Goal: Task Accomplishment & Management: Complete application form

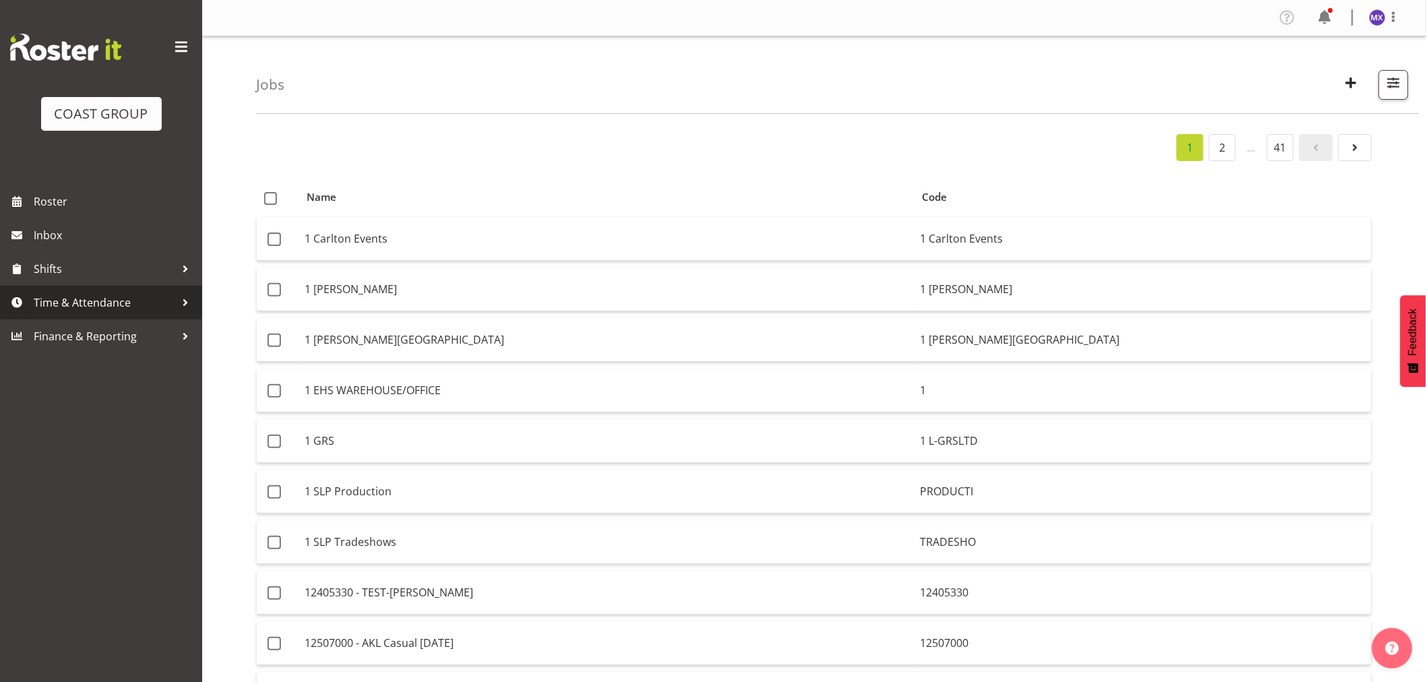
click at [63, 304] on span "Time & Attendance" at bounding box center [104, 302] width 141 height 20
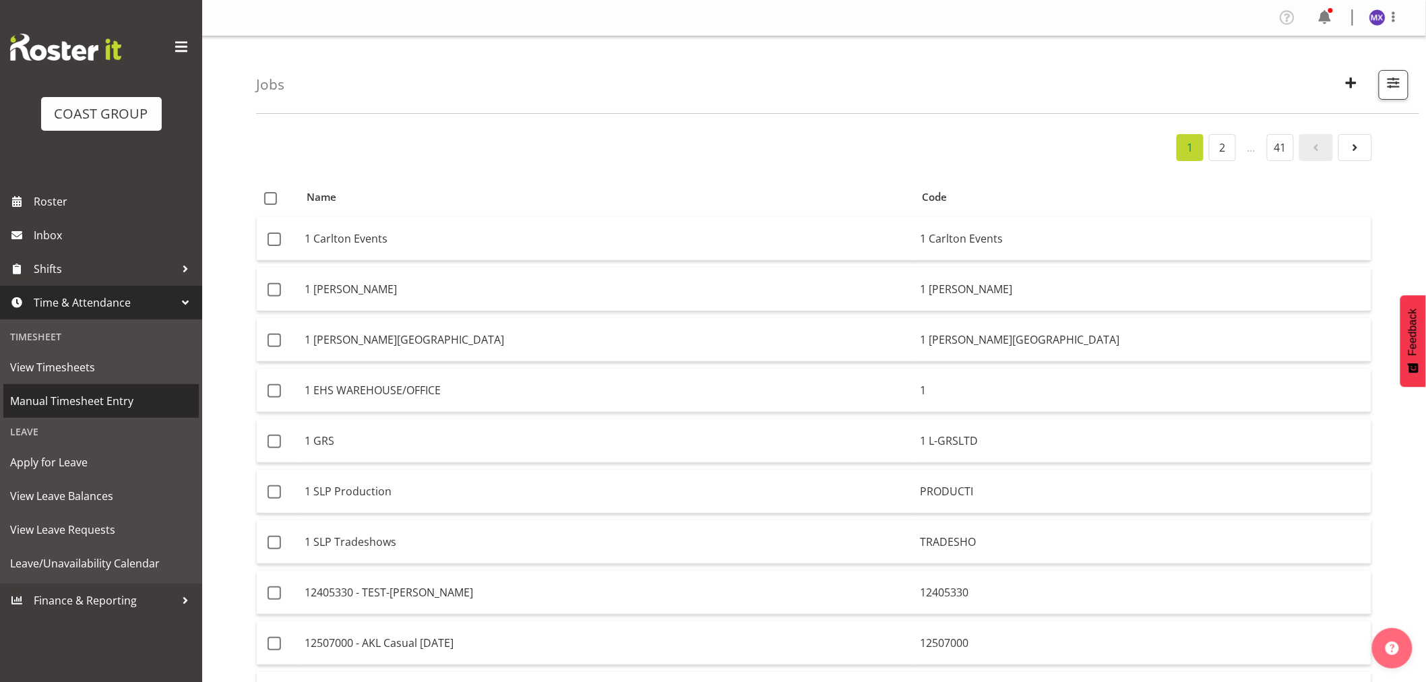
click at [28, 402] on span "Manual Timesheet Entry" at bounding box center [101, 401] width 182 height 20
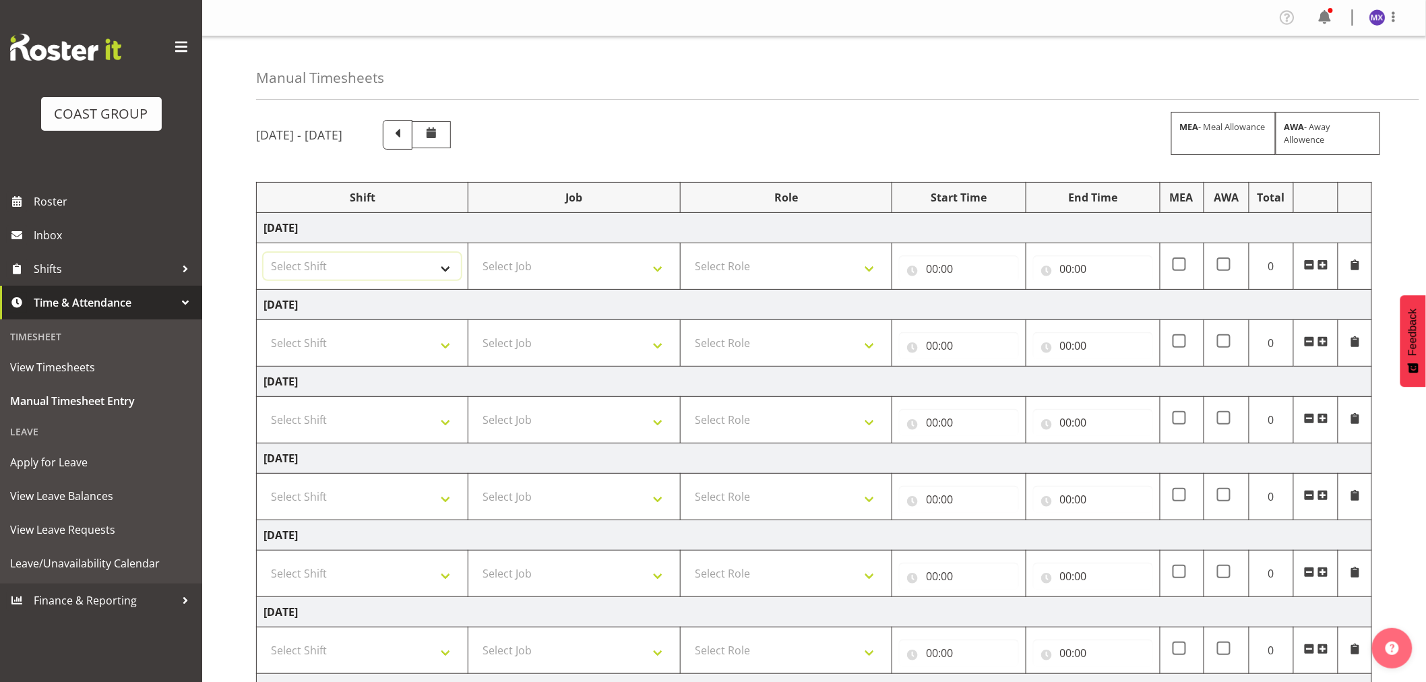
click at [448, 271] on select "Select Shift EHS AKL Warehouse/Office" at bounding box center [361, 266] width 197 height 27
select select "1083"
click at [263, 253] on select "Select Shift EHS AKL Warehouse/Office" at bounding box center [361, 266] width 197 height 27
drag, startPoint x: 651, startPoint y: 265, endPoint x: 650, endPoint y: 274, distance: 8.1
click at [651, 265] on select "Select Job 1 Carlton Events 1 [PERSON_NAME][GEOGRAPHIC_DATA] 1 [PERSON_NAME][GE…" at bounding box center [573, 266] width 197 height 27
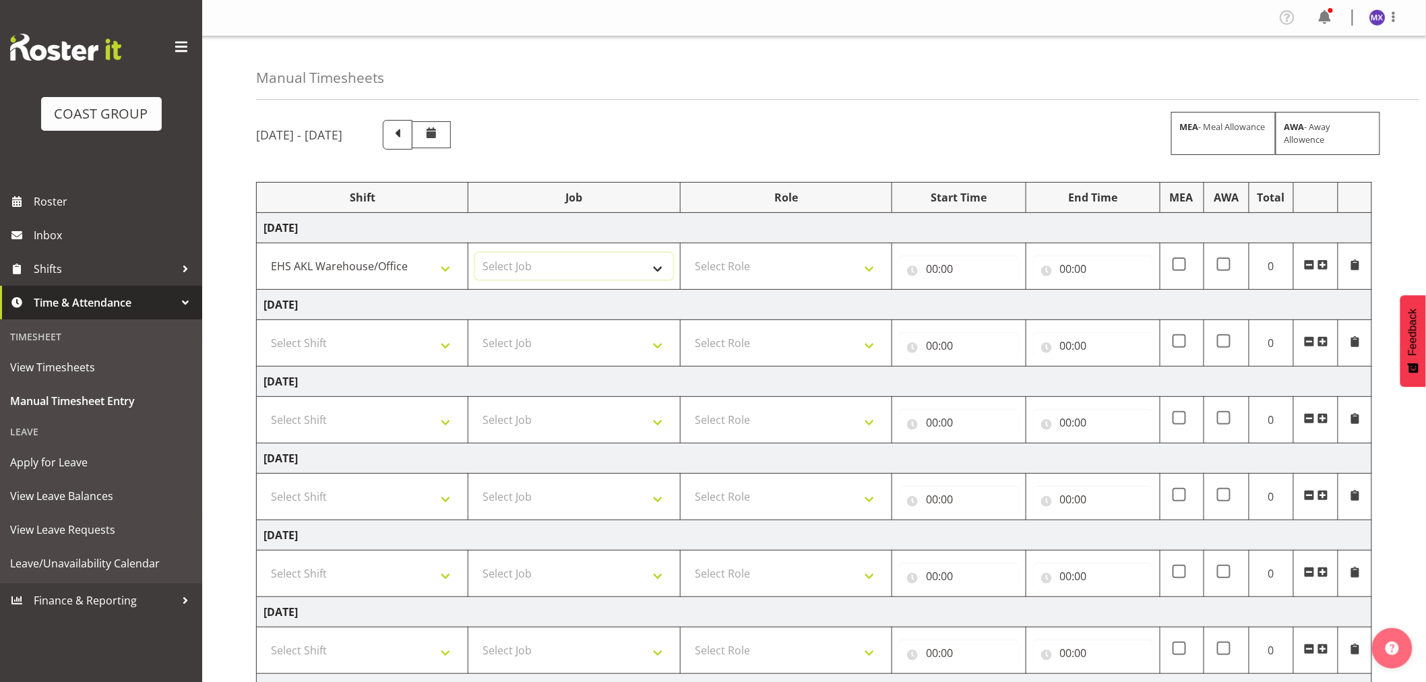
select select "69"
click at [475, 253] on select "Select Job 1 Carlton Events 1 [PERSON_NAME][GEOGRAPHIC_DATA] 1 [PERSON_NAME][GE…" at bounding box center [573, 266] width 197 height 27
click at [858, 263] on select "Select Role ACCOUNTS" at bounding box center [785, 266] width 197 height 27
select select "204"
click at [687, 253] on select "Select Role ACCOUNTS" at bounding box center [785, 266] width 197 height 27
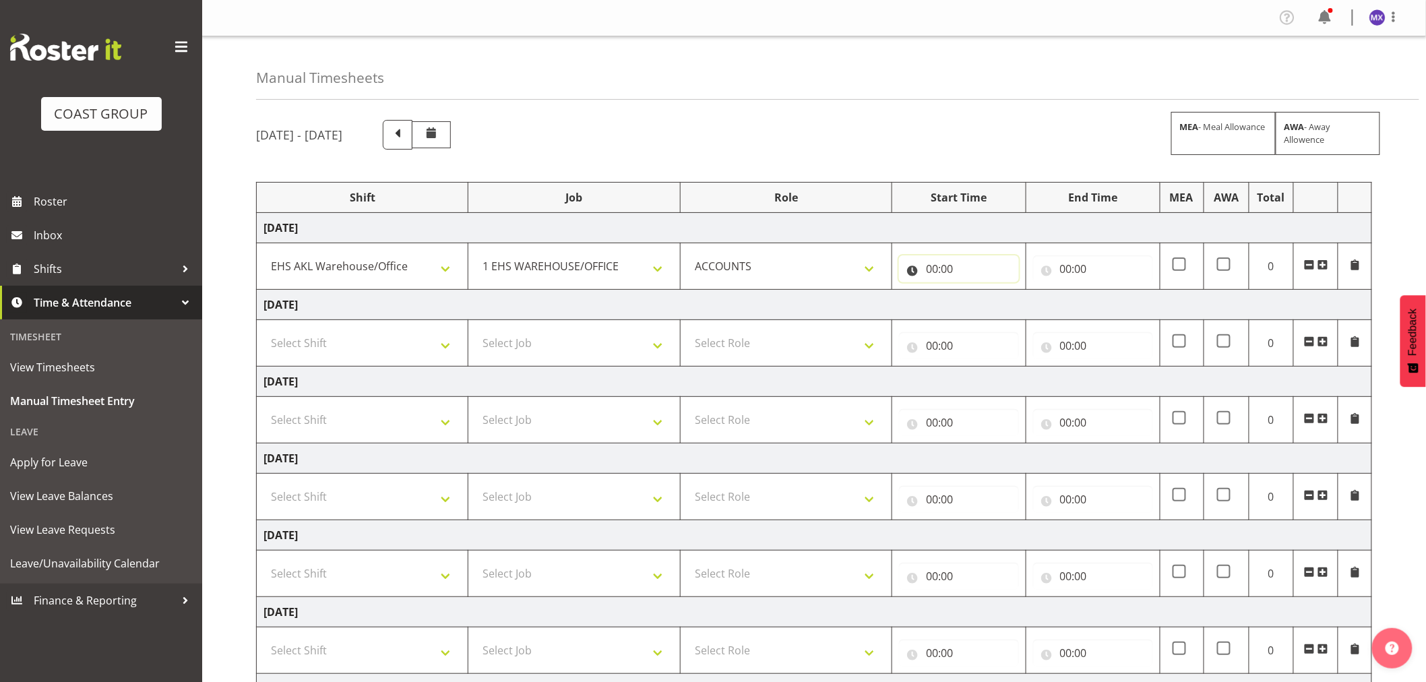
click at [932, 268] on input "00:00" at bounding box center [959, 268] width 120 height 27
click at [988, 313] on select "00 01 02 03 04 05 06 07 08 09 10 11 12 13 14 15 16 17 18 19 20 21 22 23" at bounding box center [990, 303] width 30 height 27
select select "8"
type input "08:00"
click at [1026, 303] on select "00 01 02 03 04 05 06 07 08 09 10 11 12 13 14 15 16 17 18 19 20 21 22 23 24 25 2…" at bounding box center [1026, 303] width 30 height 27
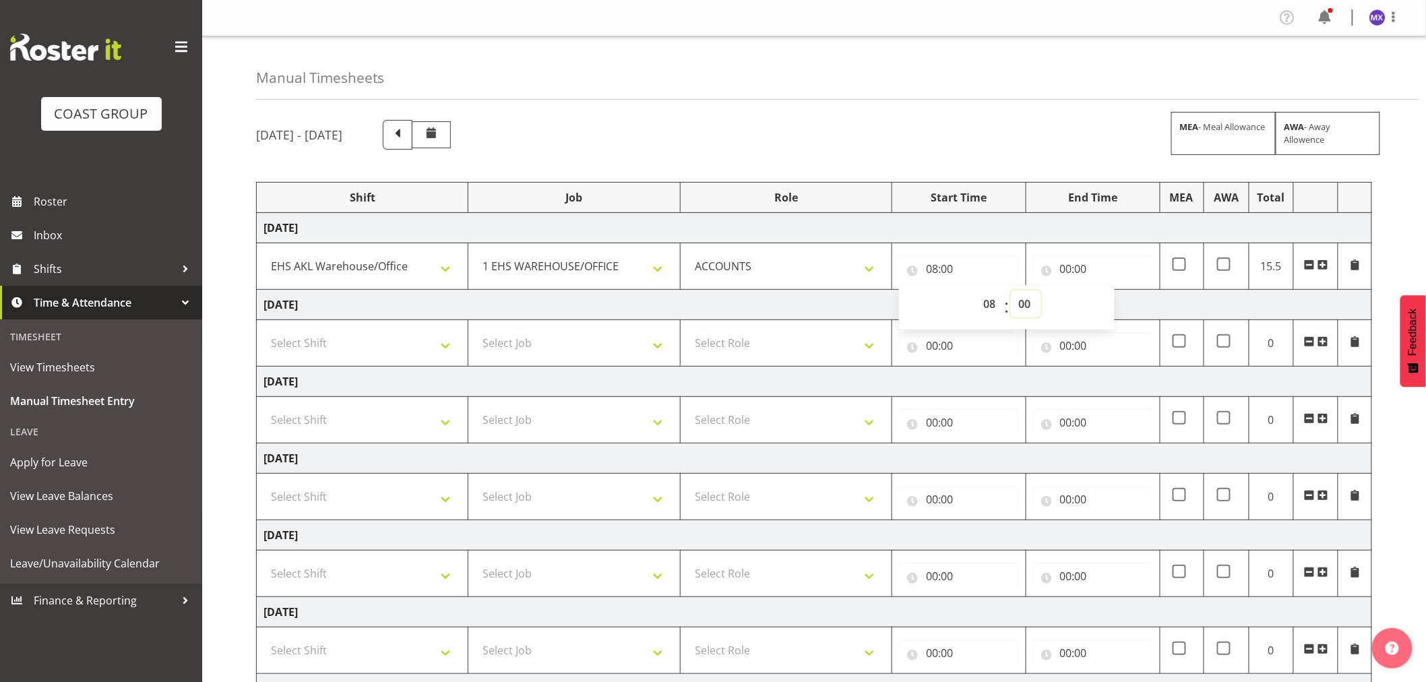
select select "15"
type input "08:15"
click at [1122, 269] on input "00:00" at bounding box center [1093, 268] width 120 height 27
click at [1120, 305] on select "00 01 02 03 04 05 06 07 08 09 10 11 12 13 14 15 16 17 18 19 20 21 22 23" at bounding box center [1125, 303] width 30 height 27
select select "16"
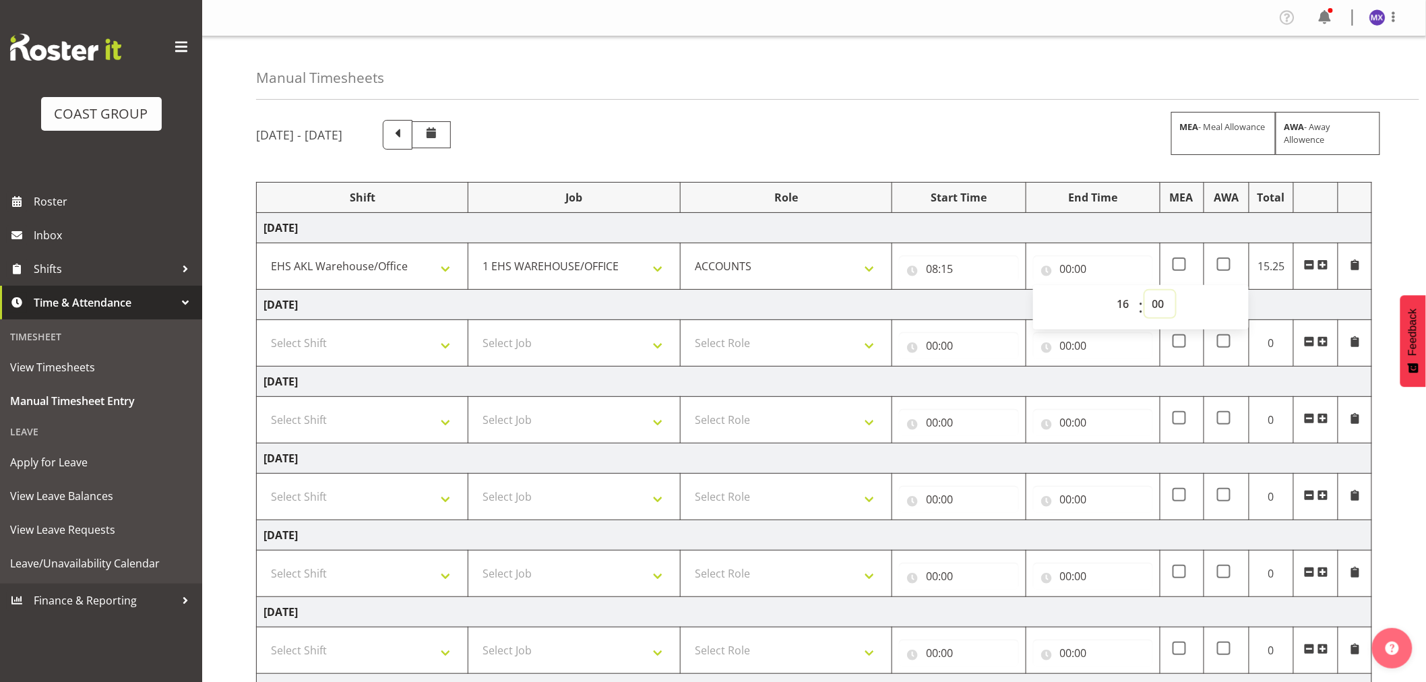
type input "16:00"
click at [1151, 305] on select "00 01 02 03 04 05 06 07 08 09 10 11 12 13 14 15 16 17 18 19 20 21 22 23 24 25 2…" at bounding box center [1160, 303] width 30 height 27
select select "45"
type input "16:45"
click at [955, 132] on div "[DATE] - [DATE] MEA - Meal Allowance AWA - Away Allowence" at bounding box center [814, 135] width 1116 height 30
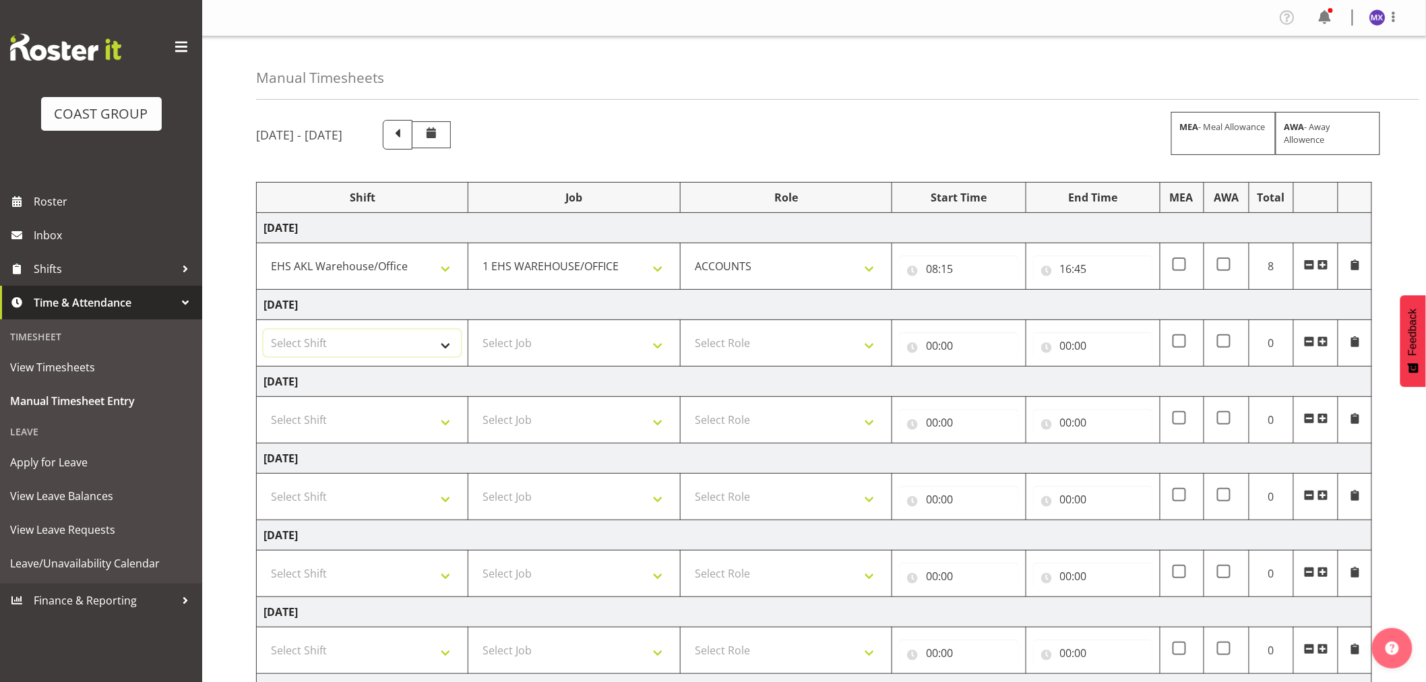
click at [437, 349] on select "Select Shift EHS AKL Warehouse/Office" at bounding box center [361, 342] width 197 height 27
drag, startPoint x: 1008, startPoint y: 132, endPoint x: 1013, endPoint y: 146, distance: 14.9
click at [1011, 140] on div "[DATE] - [DATE] MEA - Meal Allowance AWA - Away Allowence" at bounding box center [814, 135] width 1116 height 30
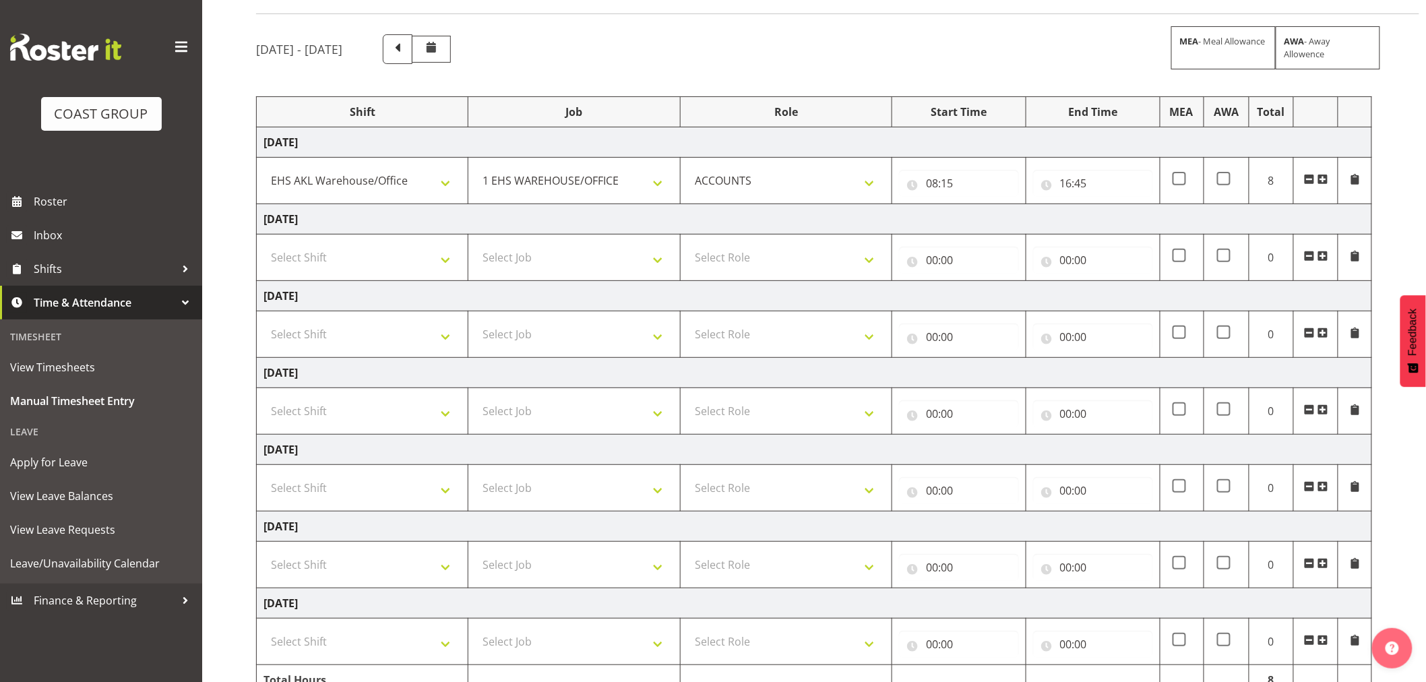
scroll to position [157, 0]
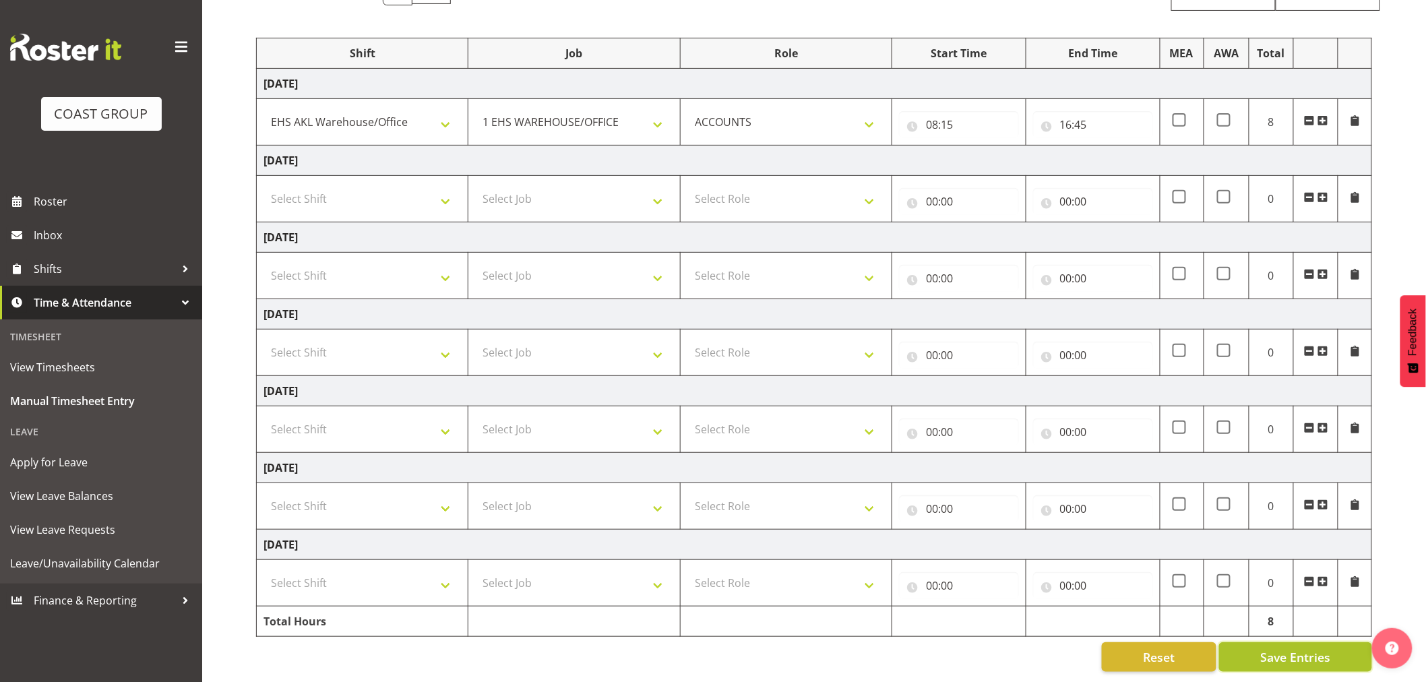
click at [1283, 648] on span "Save Entries" at bounding box center [1295, 657] width 70 height 18
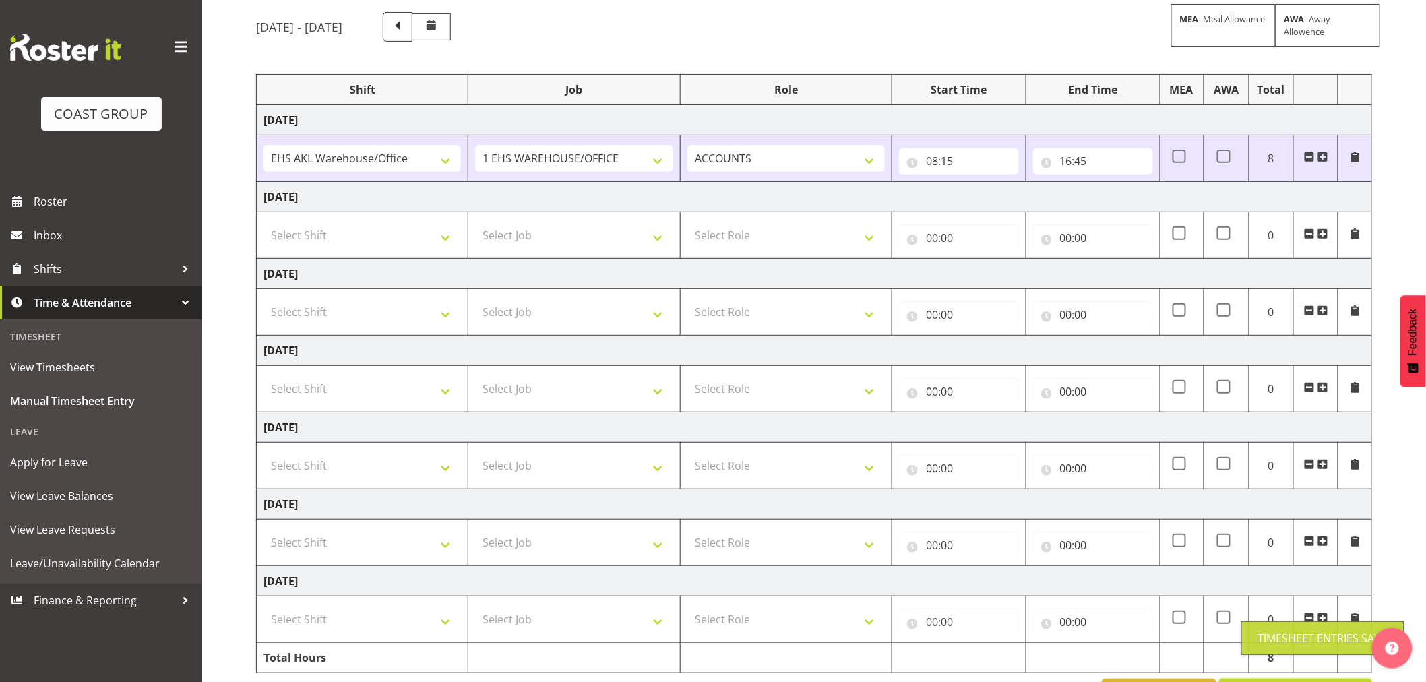
scroll to position [82, 0]
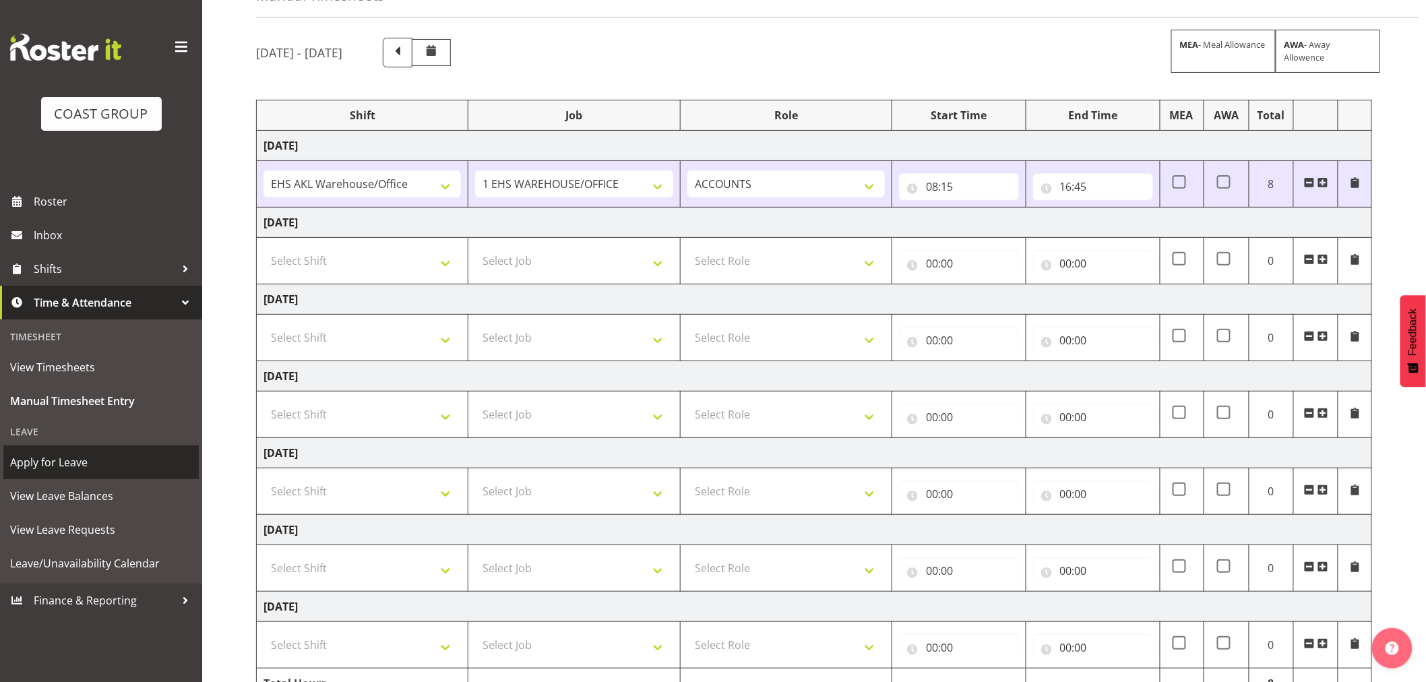
click at [47, 461] on span "Apply for Leave" at bounding box center [101, 462] width 182 height 20
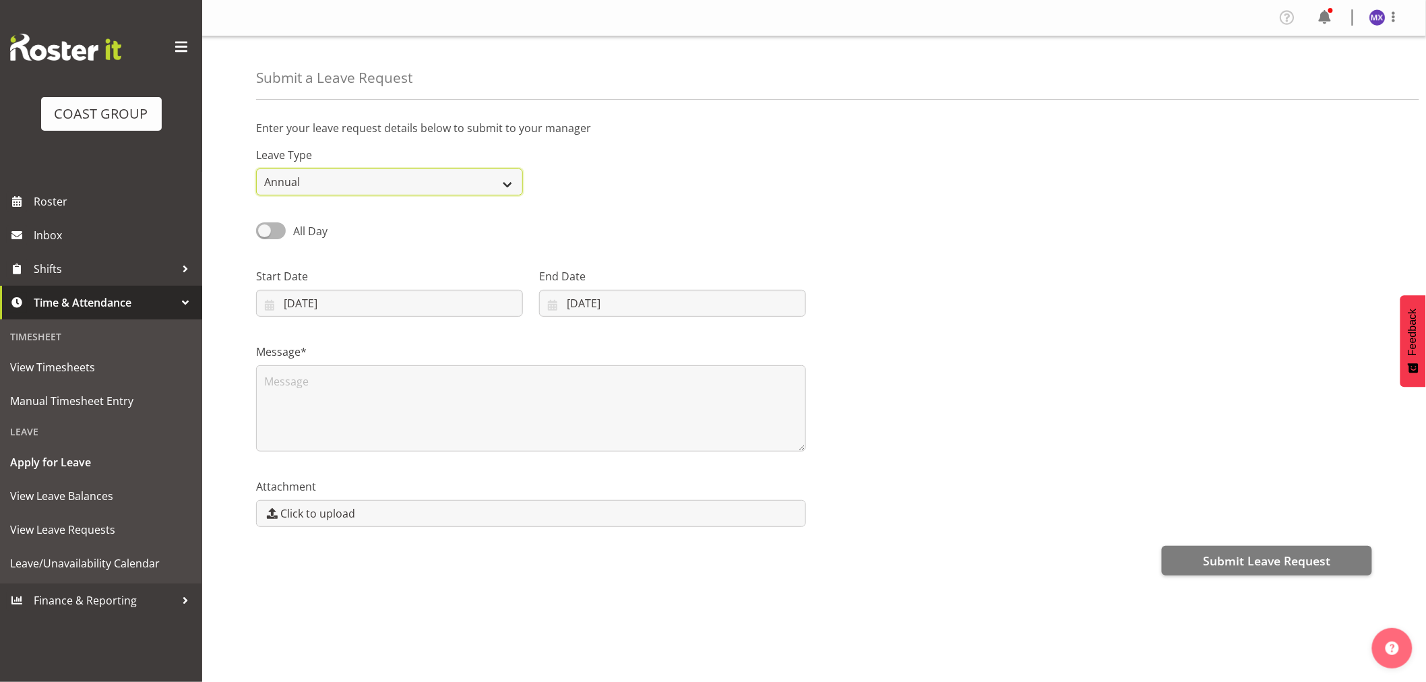
click at [511, 185] on select "Annual Sick Leave Without Pay Bereavement Domestic Violence Parental Jury Servi…" at bounding box center [389, 181] width 267 height 27
select select "Sick"
click at [256, 168] on select "Annual Sick Leave Without Pay Bereavement Domestic Violence Parental Jury Servi…" at bounding box center [389, 181] width 267 height 27
click at [281, 238] on label "All Day" at bounding box center [291, 230] width 71 height 17
click at [265, 235] on input "All Day" at bounding box center [260, 230] width 9 height 9
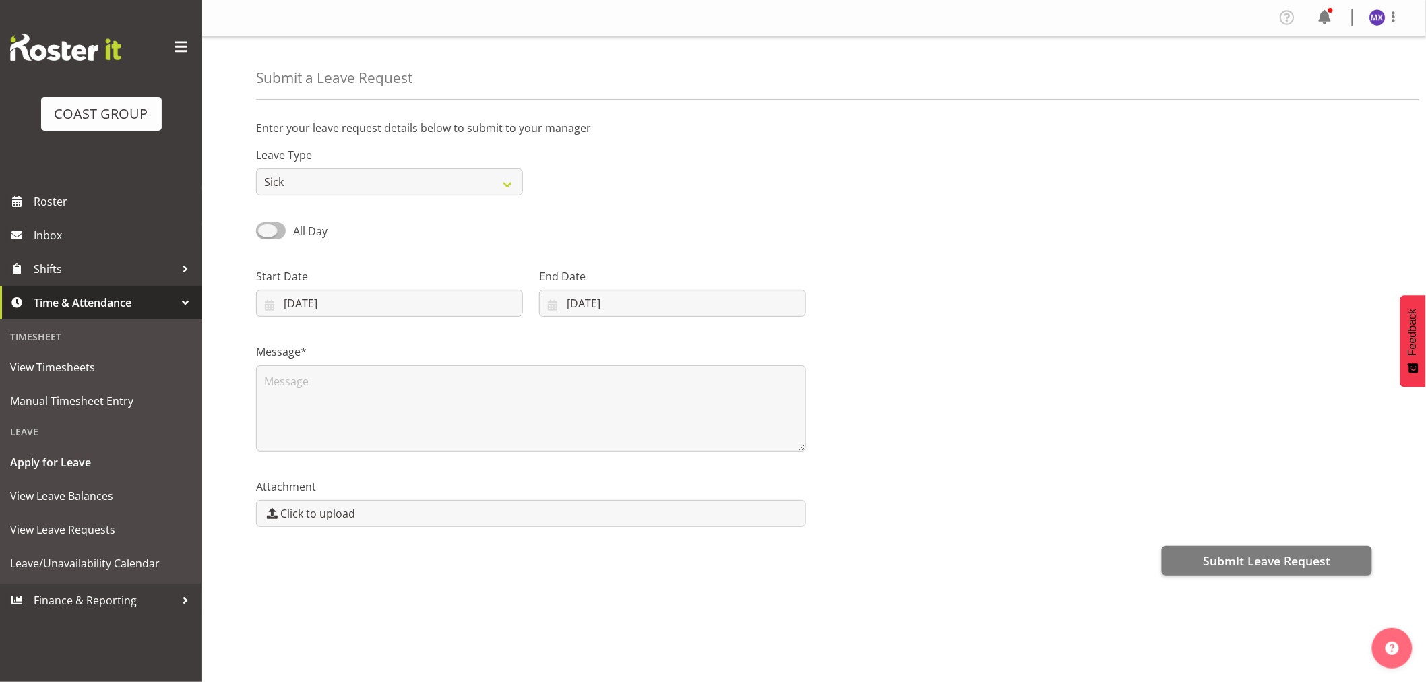
checkbox input "true"
click at [596, 305] on input "00:00" at bounding box center [672, 303] width 267 height 27
click at [625, 340] on select "00 01 02 03 04 05 06 07 08 09 10 11 12 13 14 15 16 17 18 19 20 21 22 23" at bounding box center [631, 338] width 30 height 27
select select "8"
click at [616, 325] on select "00 01 02 03 04 05 06 07 08 09 10 11 12 13 14 15 16 17 18 19 20 21 22 23" at bounding box center [631, 338] width 30 height 27
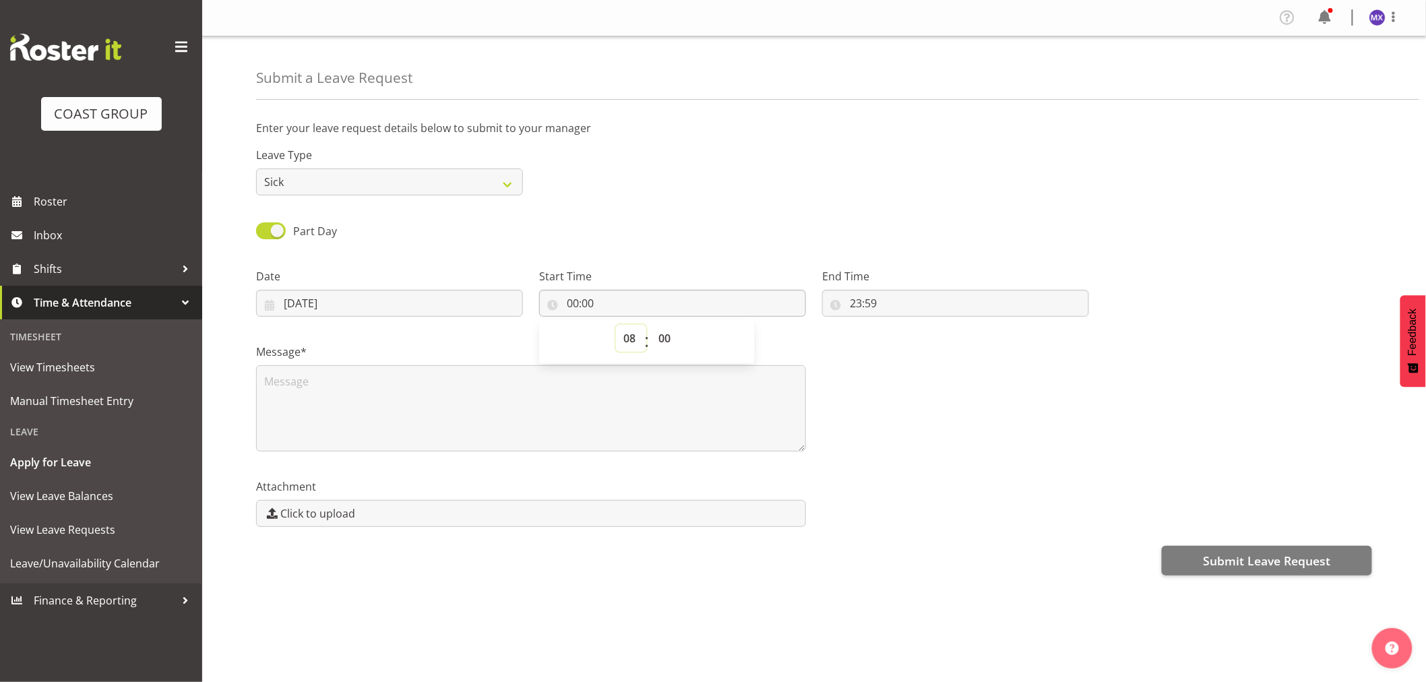
type input "08:00"
click at [863, 306] on input "23:59" at bounding box center [955, 303] width 267 height 27
click at [906, 346] on select "00 01 02 03 04 05 06 07 08 09 10 11 12 13 14 15 16 17 18 19 20 21 22 23" at bounding box center [914, 338] width 30 height 27
select select "12"
click at [899, 325] on select "00 01 02 03 04 05 06 07 08 09 10 11 12 13 14 15 16 17 18 19 20 21 22 23" at bounding box center [914, 338] width 30 height 27
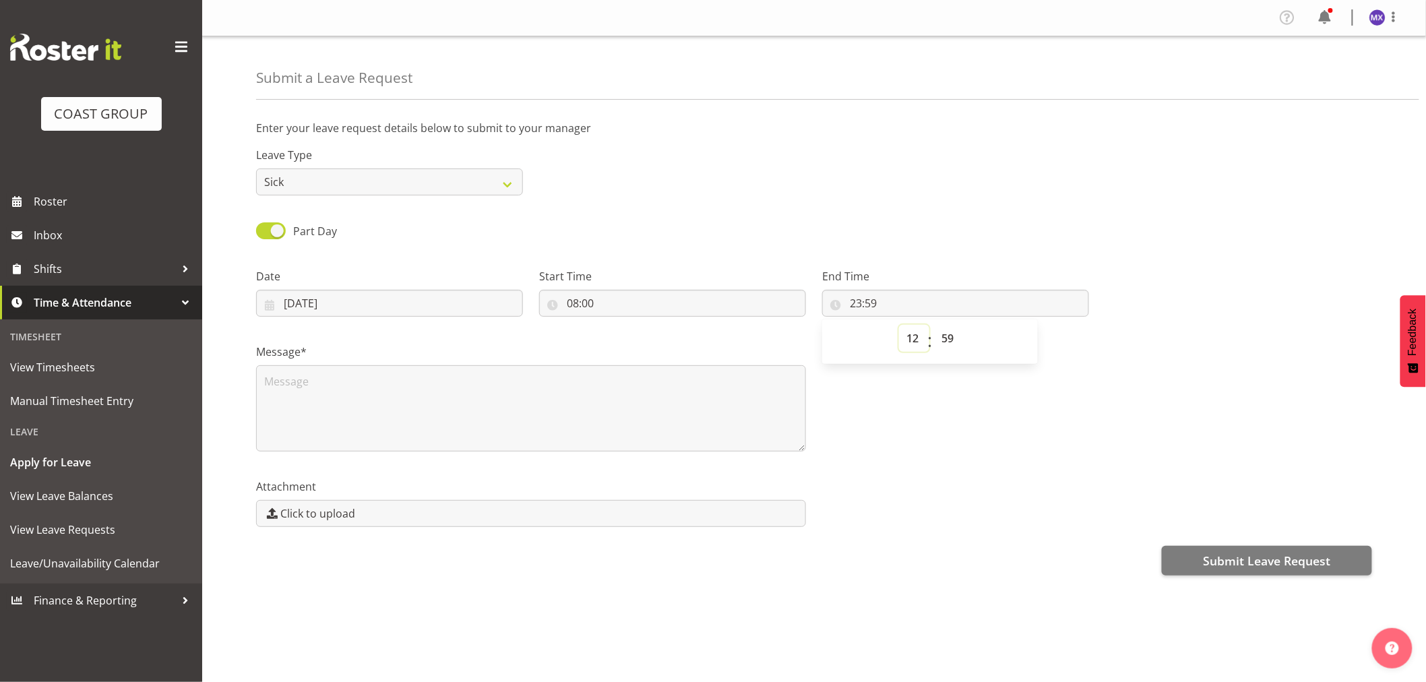
type input "12:59"
click at [951, 340] on select "00 01 02 03 04 05 06 07 08 09 10 11 12 13 14 15 16 17 18 19 20 21 22 23 24 25 2…" at bounding box center [949, 338] width 30 height 27
select select "1"
type input "12:01"
click at [982, 443] on div "Message*" at bounding box center [814, 392] width 1132 height 135
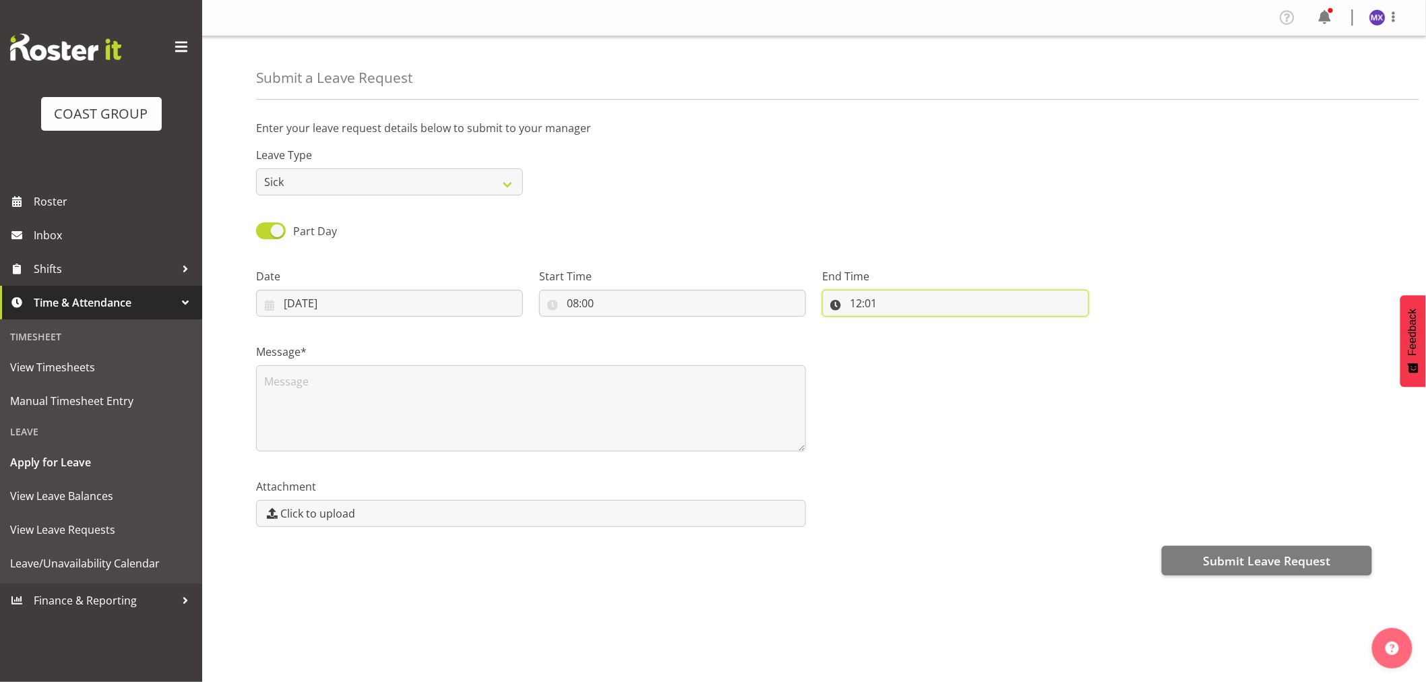
click at [874, 305] on input "12:01" at bounding box center [955, 303] width 267 height 27
click at [947, 338] on select "00 01 02 03 04 05 06 07 08 09 10 11 12 13 14 15 16 17 18 19 20 21 22 23 24 25 2…" at bounding box center [949, 338] width 30 height 27
select select "0"
click at [934, 325] on select "00 01 02 03 04 05 06 07 08 09 10 11 12 13 14 15 16 17 18 19 20 21 22 23 24 25 2…" at bounding box center [949, 338] width 30 height 27
type input "12:00"
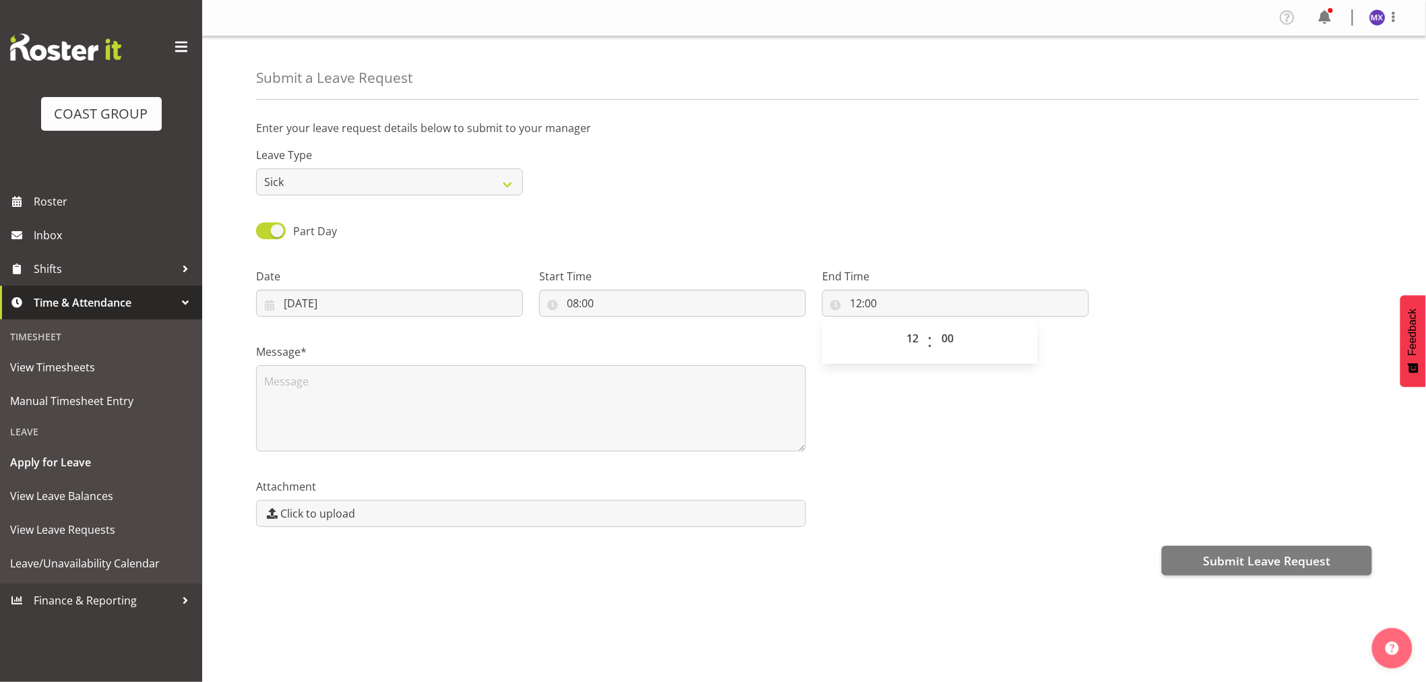
click at [975, 490] on div "Attachment Click to upload" at bounding box center [814, 496] width 1132 height 75
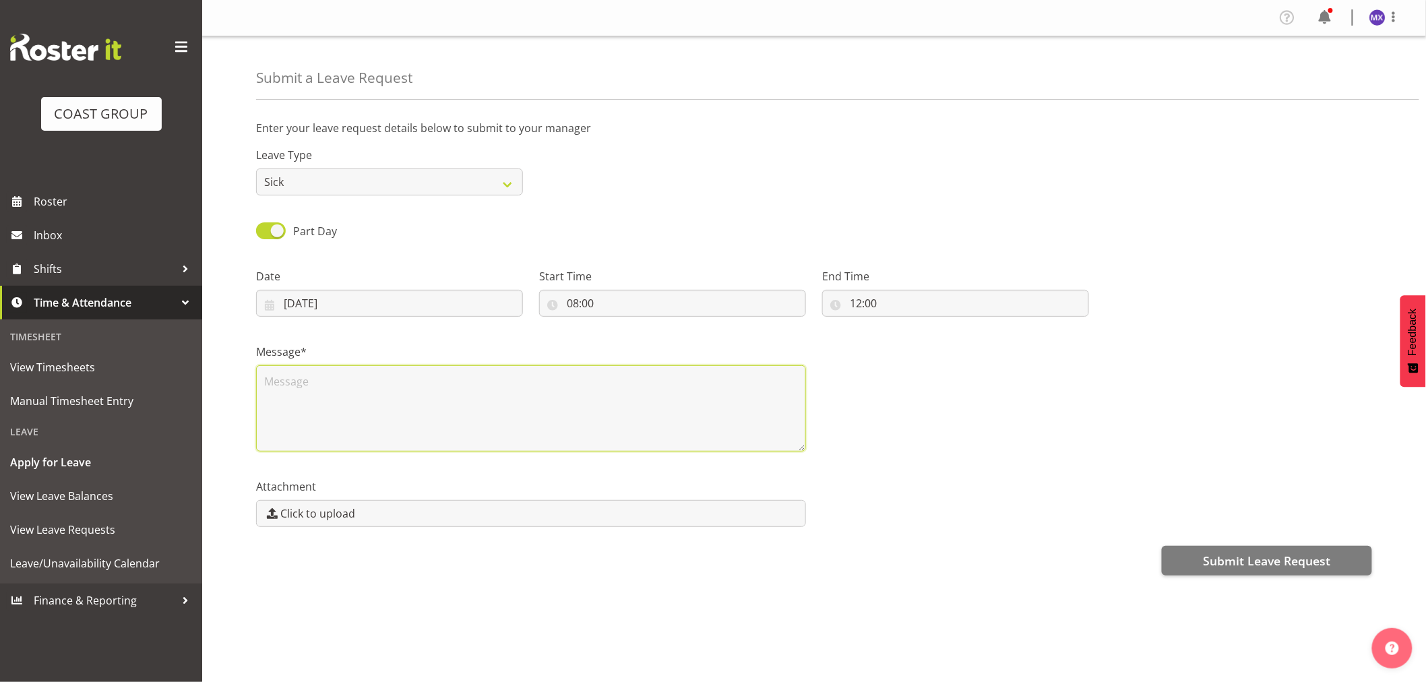
click at [699, 394] on textarea at bounding box center [531, 408] width 550 height 86
drag, startPoint x: 292, startPoint y: 386, endPoint x: 257, endPoint y: 383, distance: 34.5
click at [257, 383] on textarea "sick" at bounding box center [531, 408] width 550 height 86
type textarea "headache"
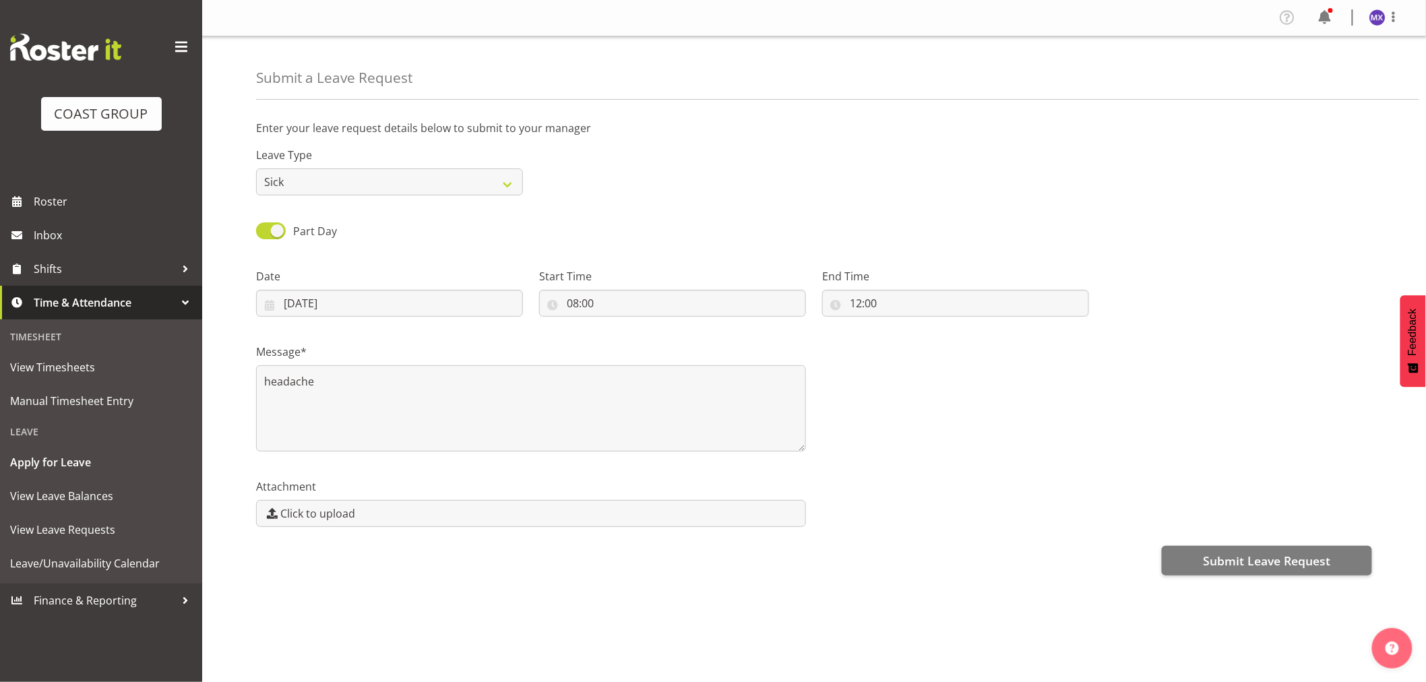
click at [1067, 456] on div "Message* headache" at bounding box center [814, 392] width 1132 height 135
click at [1221, 561] on span "Submit Leave Request" at bounding box center [1266, 561] width 127 height 18
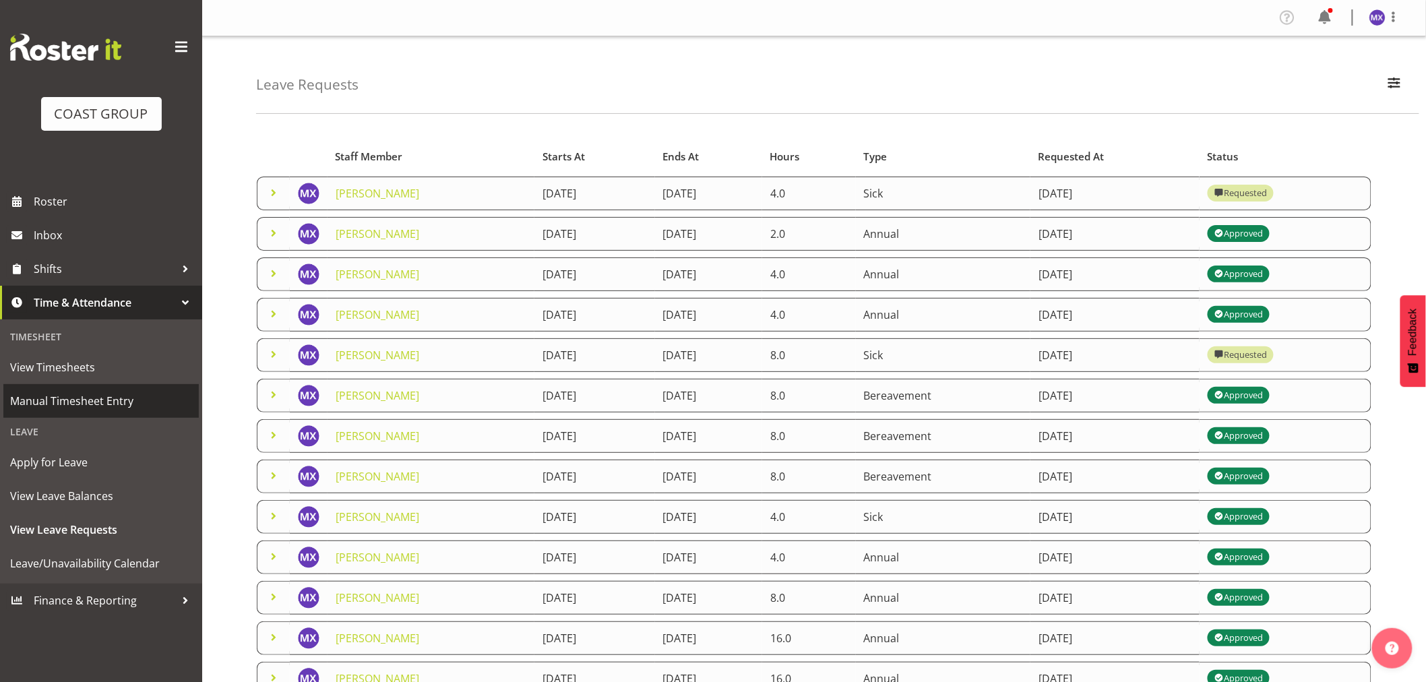
click at [50, 393] on span "Manual Timesheet Entry" at bounding box center [101, 401] width 182 height 20
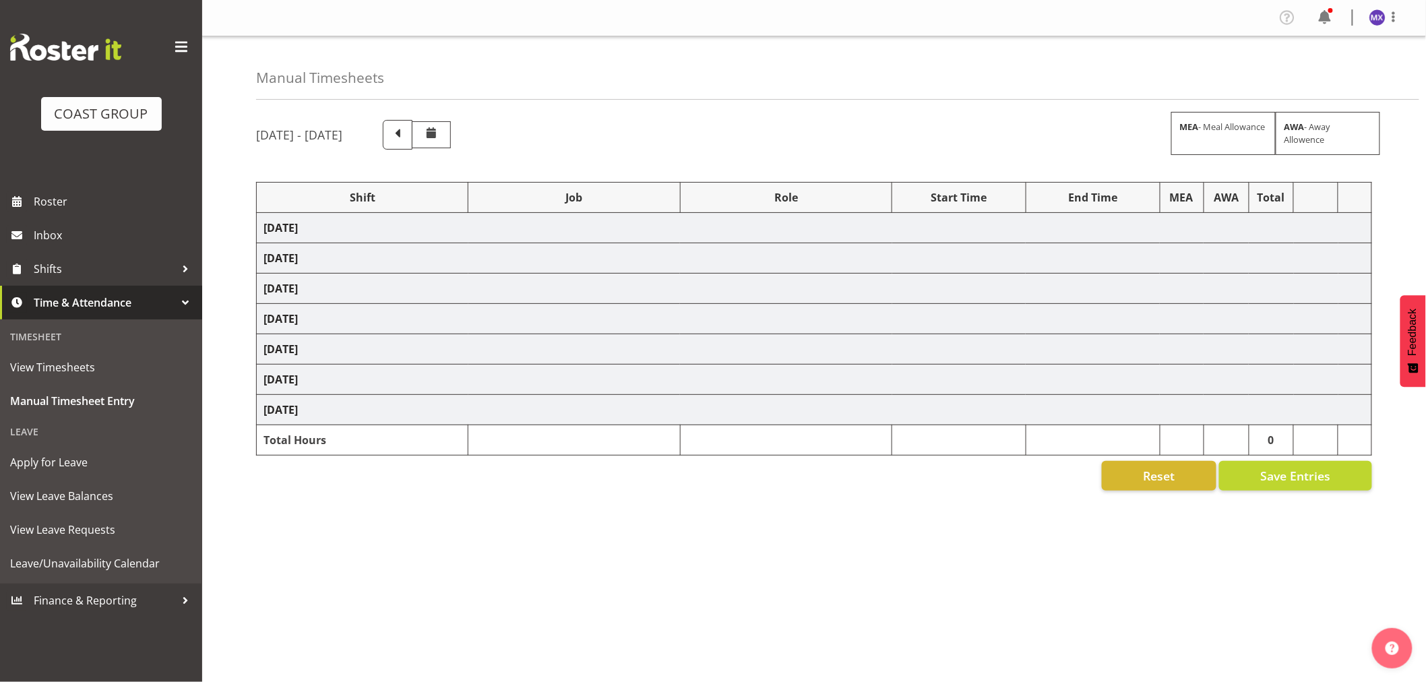
select select "69"
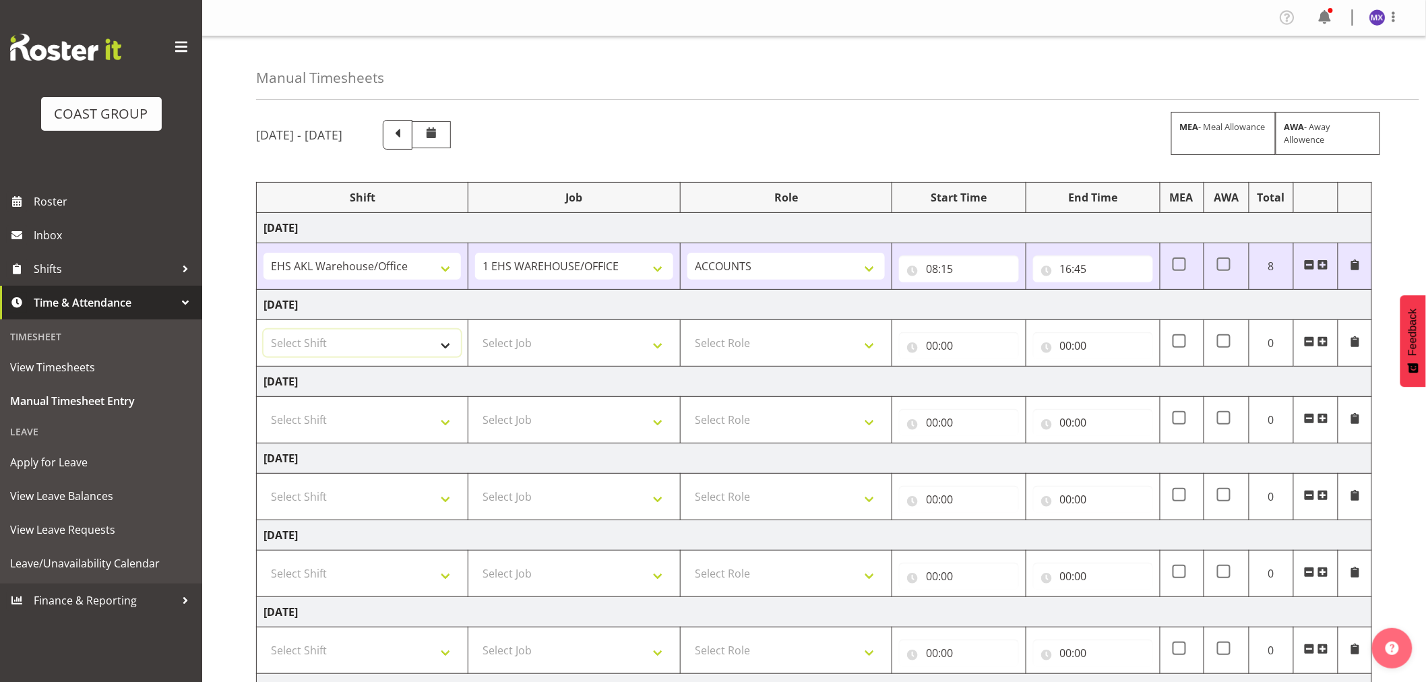
click at [441, 344] on select "Select Shift EHS AKL Warehouse/Office" at bounding box center [361, 342] width 197 height 27
select select "1083"
click at [263, 330] on select "Select Shift EHS AKL Warehouse/Office" at bounding box center [361, 342] width 197 height 27
click at [651, 341] on select "Select Job 1 Carlton Events 1 [PERSON_NAME][GEOGRAPHIC_DATA] 1 [PERSON_NAME][GE…" at bounding box center [573, 342] width 197 height 27
select select "69"
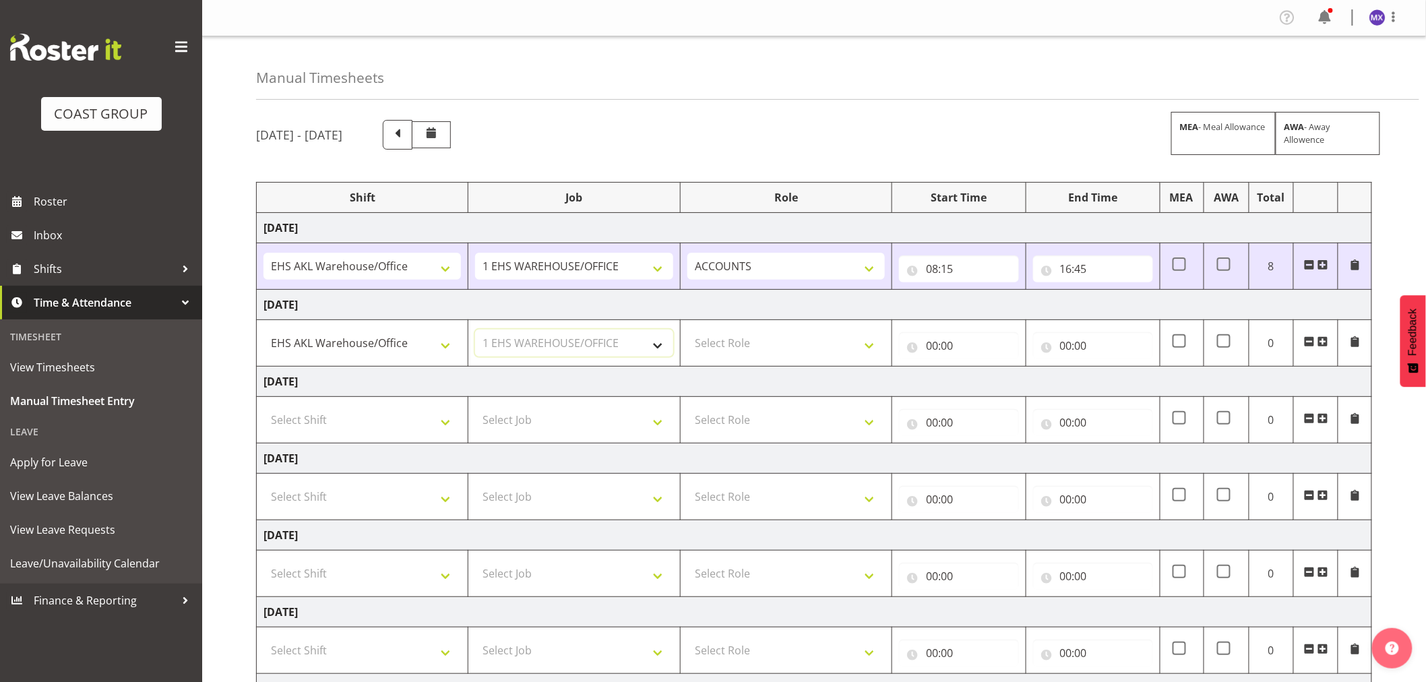
click at [475, 330] on select "Select Job 1 Carlton Events 1 [PERSON_NAME][GEOGRAPHIC_DATA] 1 [PERSON_NAME][GE…" at bounding box center [573, 342] width 197 height 27
click at [868, 347] on select "Select Role ACCOUNTS" at bounding box center [785, 342] width 197 height 27
select select "204"
click at [687, 330] on select "Select Role ACCOUNTS" at bounding box center [785, 342] width 197 height 27
click at [943, 346] on input "00:00" at bounding box center [959, 345] width 120 height 27
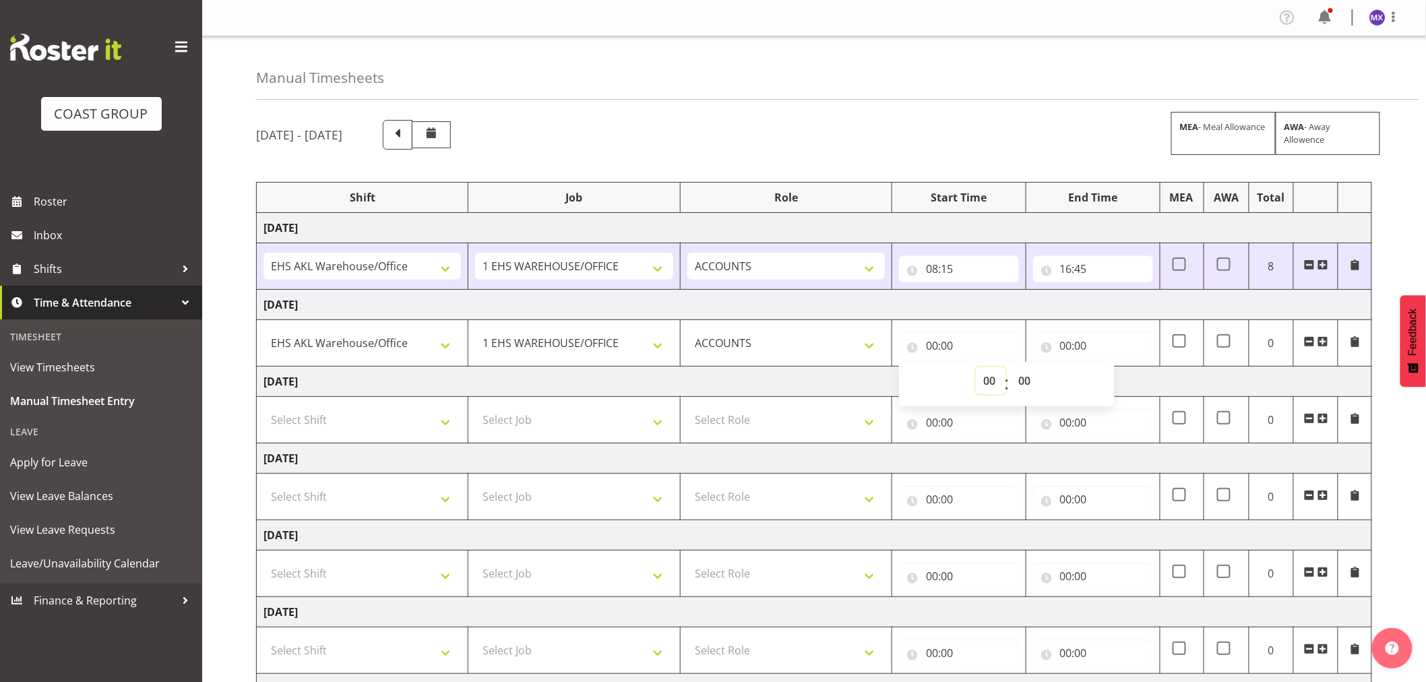
click at [987, 387] on select "00 01 02 03 04 05 06 07 08 09 10 11 12 13 14 15 16 17 18 19 20 21 22 23" at bounding box center [990, 380] width 30 height 27
select select "12"
type input "12:00"
click at [1083, 344] on input "00:00" at bounding box center [1093, 345] width 120 height 27
click at [1121, 381] on select "00 01 02 03 04 05 06 07 08 09 10 11 12 13 14 15 16 17 18 19 20 21 22 23" at bounding box center [1125, 380] width 30 height 27
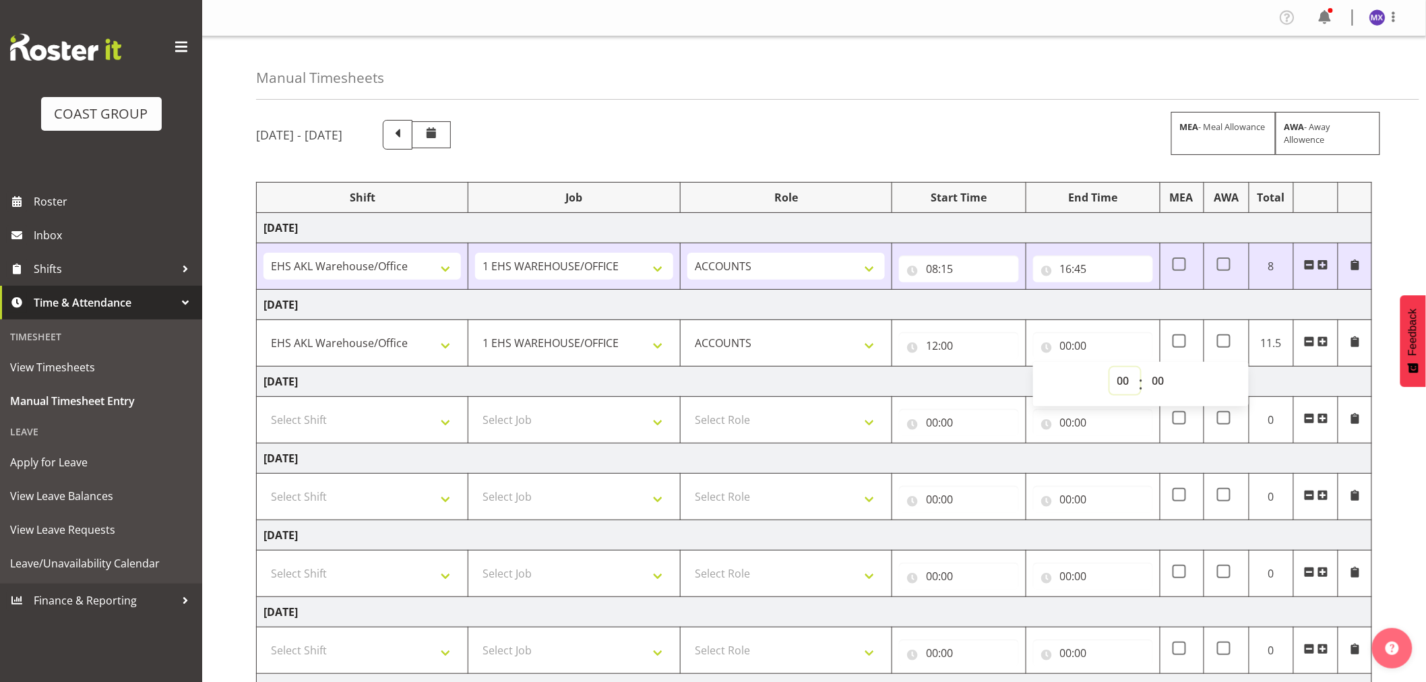
select select "16"
click at [1110, 368] on select "00 01 02 03 04 05 06 07 08 09 10 11 12 13 14 15 16 17 18 19 20 21 22 23" at bounding box center [1125, 380] width 30 height 27
type input "16:00"
click at [1378, 448] on div "October 1st - October 7th 2025 MEA - Meal Allowance AWA - Away Allowence Shift …" at bounding box center [841, 468] width 1170 height 716
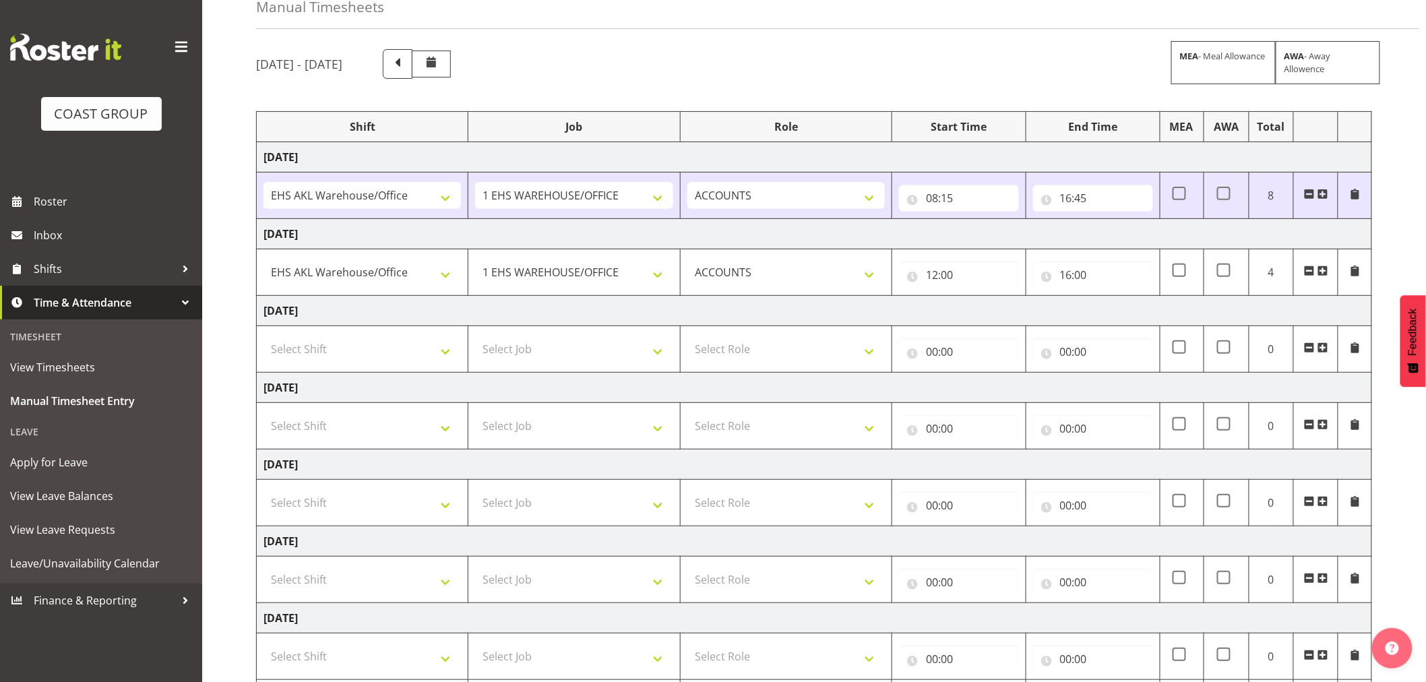
scroll to position [157, 0]
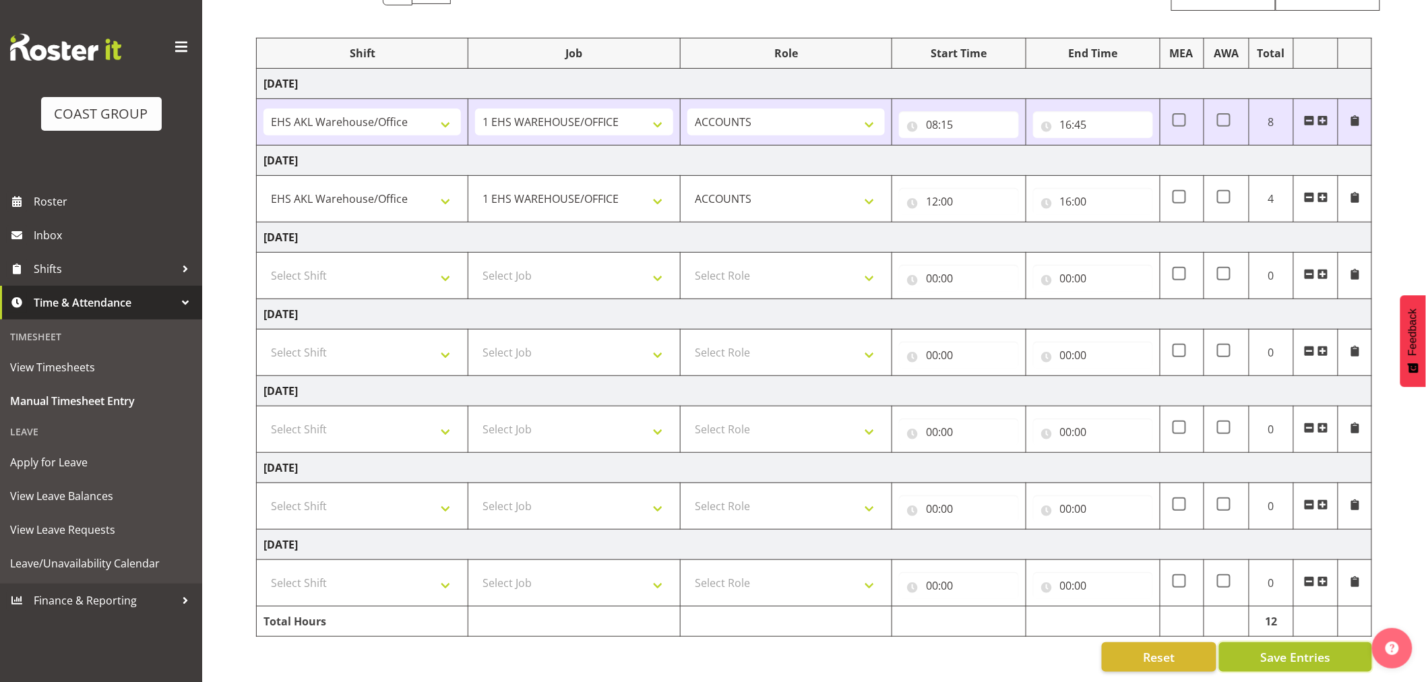
click at [1294, 648] on span "Save Entries" at bounding box center [1295, 657] width 70 height 18
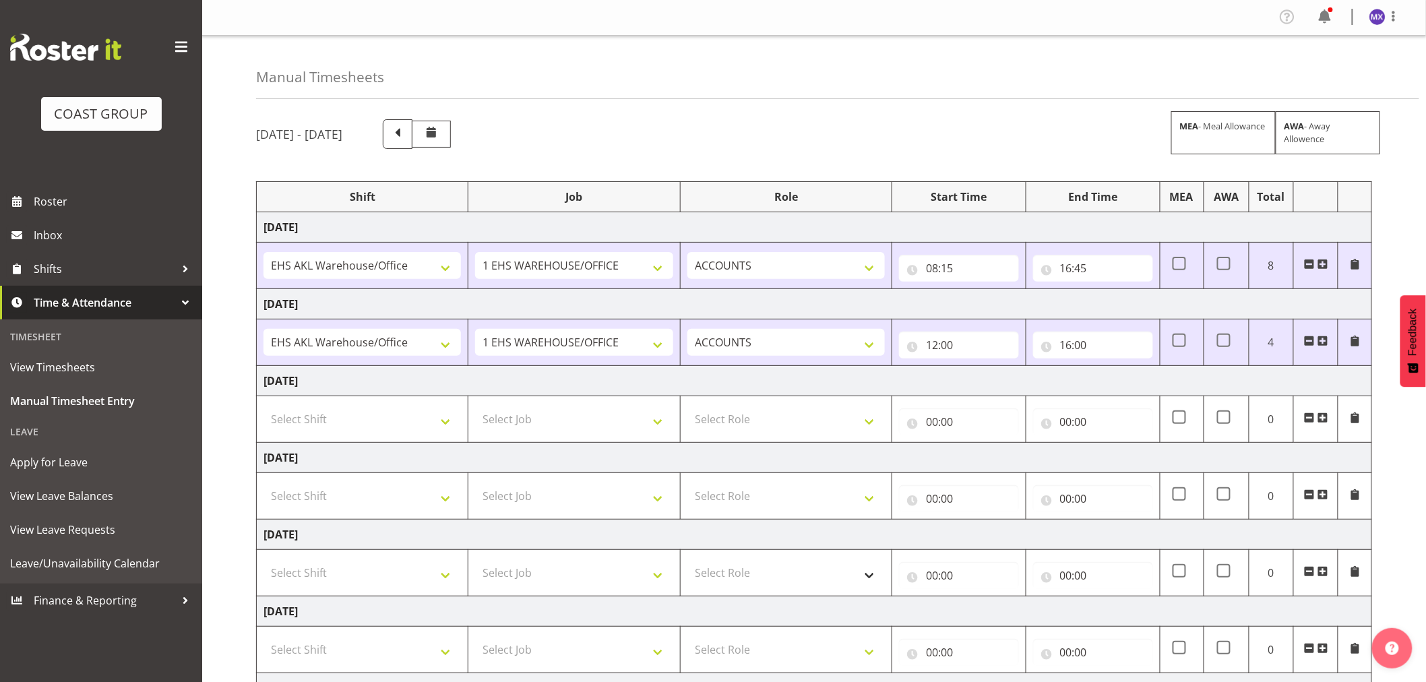
scroll to position [0, 0]
